Goal: Information Seeking & Learning: Find specific page/section

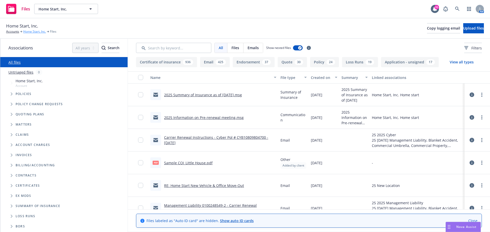
click at [26, 32] on link "Home Start, Inc." at bounding box center [34, 31] width 23 height 5
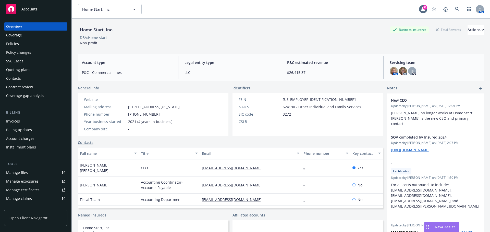
click at [11, 44] on div "Policies" at bounding box center [12, 44] width 13 height 8
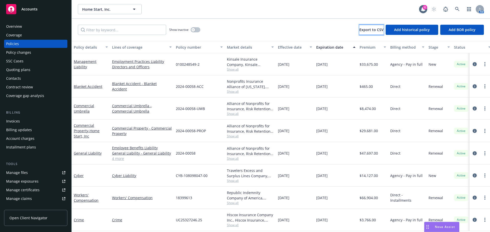
click at [369, 31] on span "Export to CSV" at bounding box center [371, 29] width 24 height 5
click at [15, 28] on div "Overview" at bounding box center [14, 26] width 16 height 8
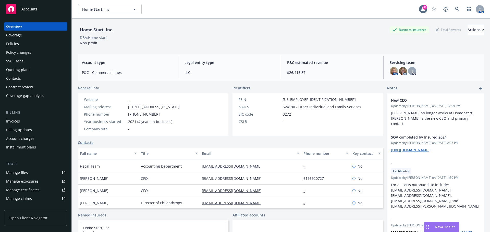
scroll to position [29, 0]
click at [86, 144] on link "Contacts" at bounding box center [86, 142] width 16 height 5
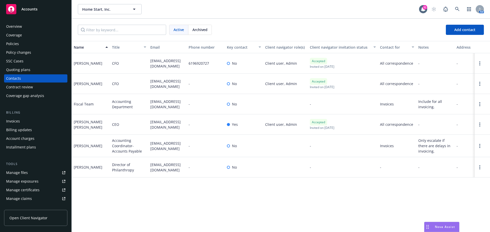
click at [12, 29] on div "Overview" at bounding box center [14, 26] width 16 height 8
